Goal: Register for event/course

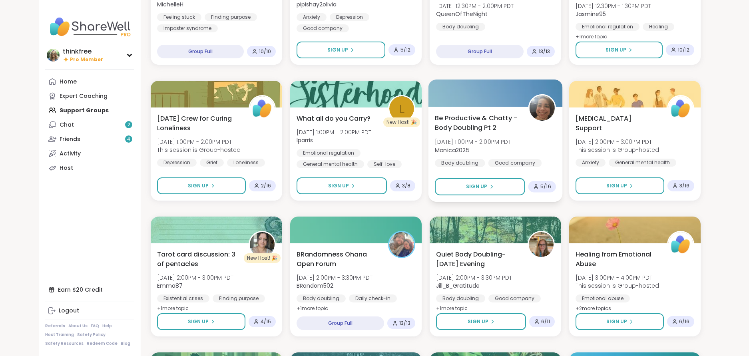
scroll to position [703, 0]
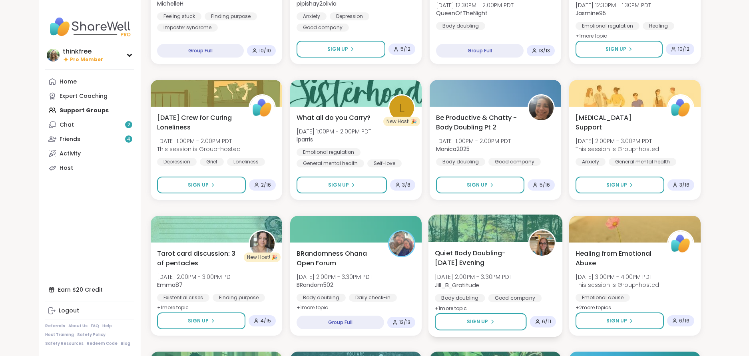
click at [473, 256] on span "Quiet Body Doubling- [DATE] Evening" at bounding box center [477, 258] width 84 height 20
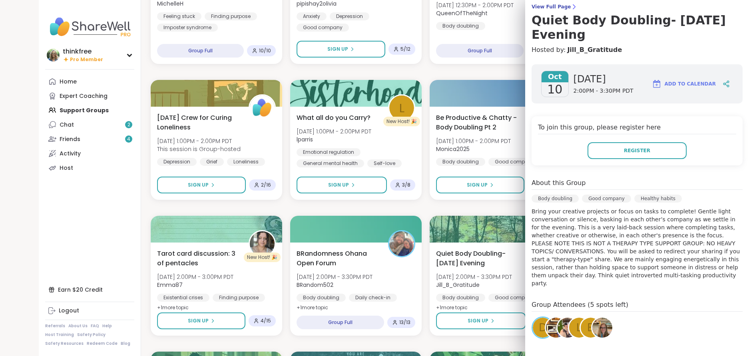
scroll to position [62, 0]
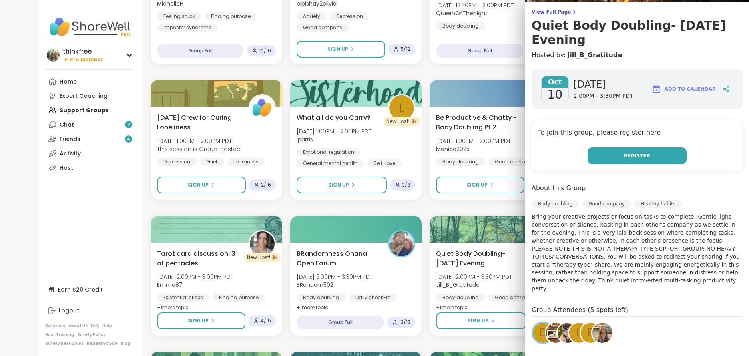
click at [636, 152] on span "Register" at bounding box center [637, 155] width 26 height 7
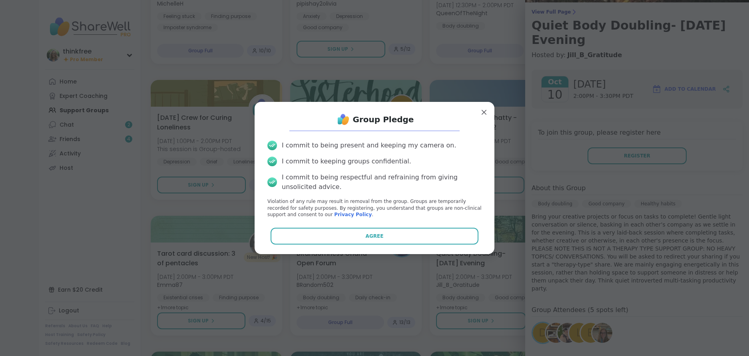
click at [395, 238] on button "Agree" at bounding box center [375, 236] width 208 height 17
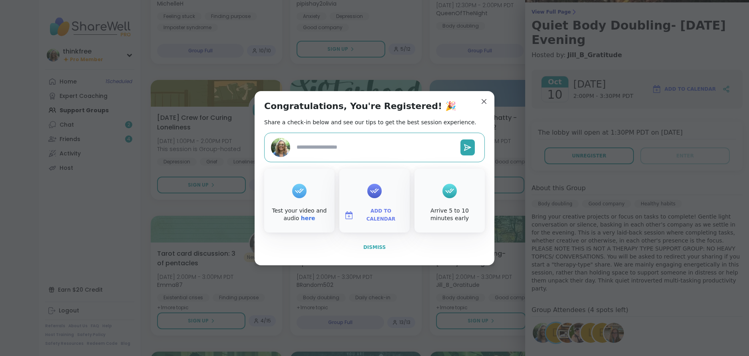
click at [376, 247] on span "Dismiss" at bounding box center [374, 248] width 22 height 6
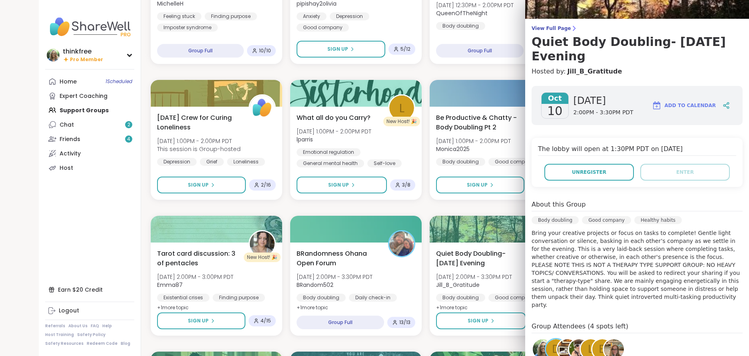
scroll to position [0, 0]
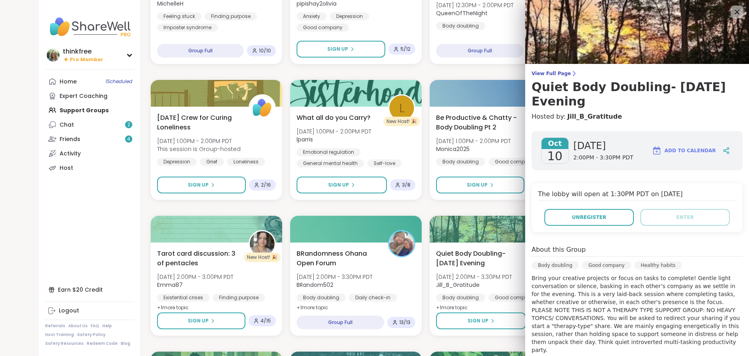
click at [598, 86] on h3 "Quiet Body Doubling- [DATE] Evening" at bounding box center [637, 94] width 211 height 29
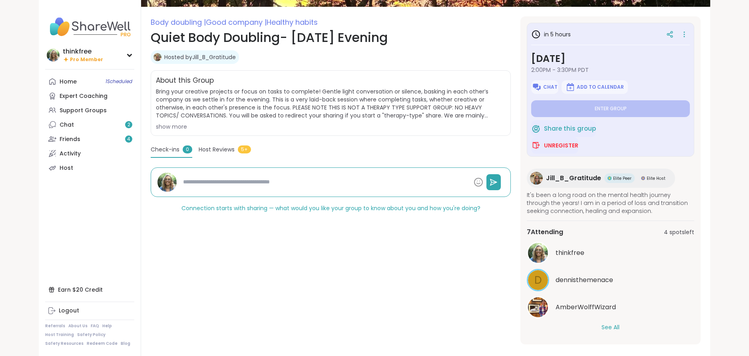
scroll to position [109, 0]
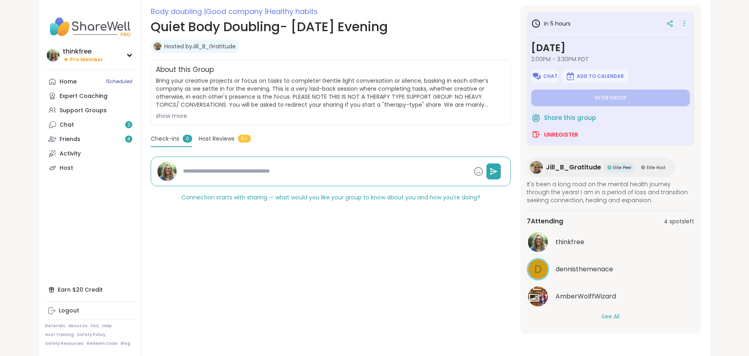
click at [607, 316] on button "See All" at bounding box center [611, 317] width 18 height 8
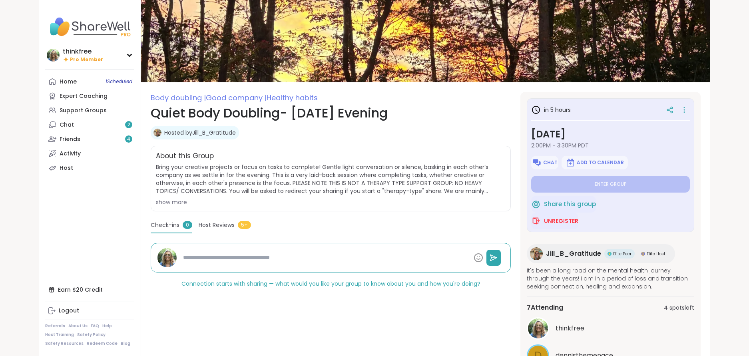
scroll to position [23, 0]
type textarea "*"
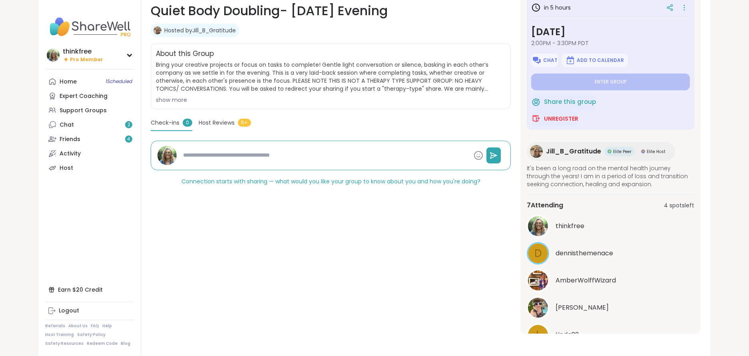
scroll to position [0, 0]
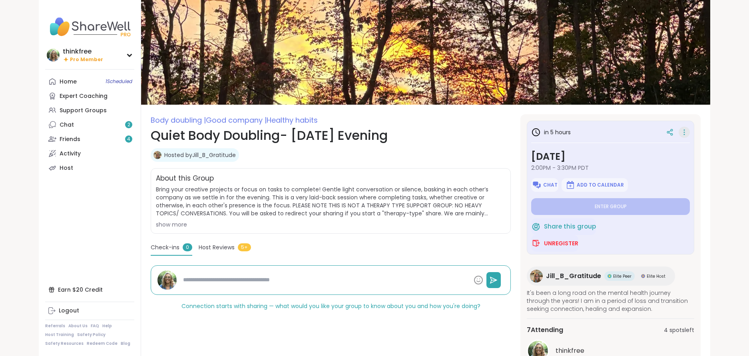
click at [686, 131] on icon at bounding box center [685, 132] width 8 height 11
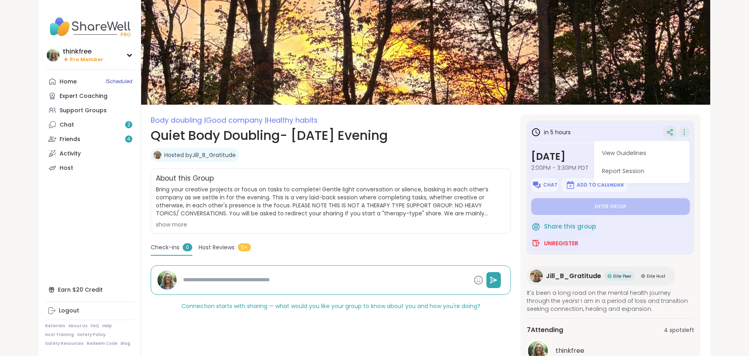
click at [671, 131] on icon at bounding box center [670, 132] width 7 height 7
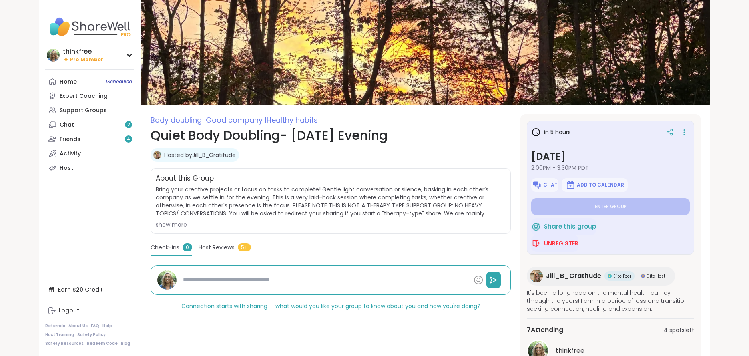
click at [669, 131] on icon at bounding box center [670, 132] width 7 height 7
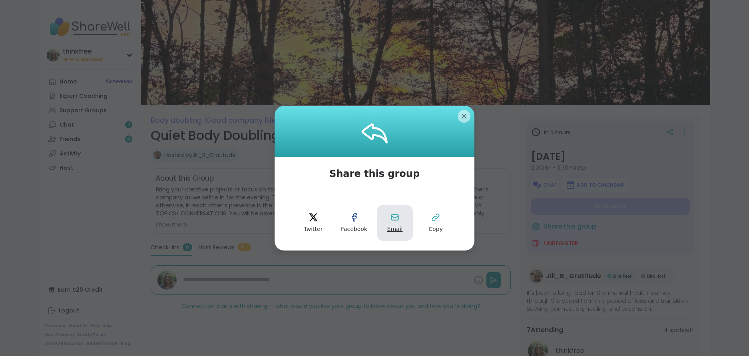
click at [395, 219] on icon at bounding box center [395, 218] width 10 height 10
